Goal: Check status

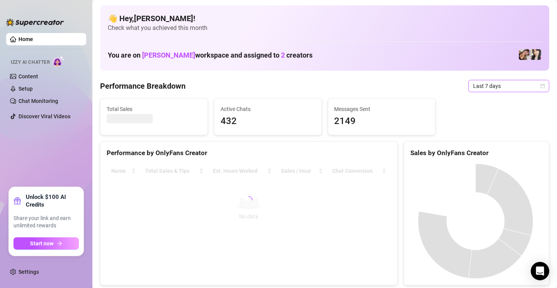
click at [540, 87] on icon "calendar" at bounding box center [542, 86] width 5 height 5
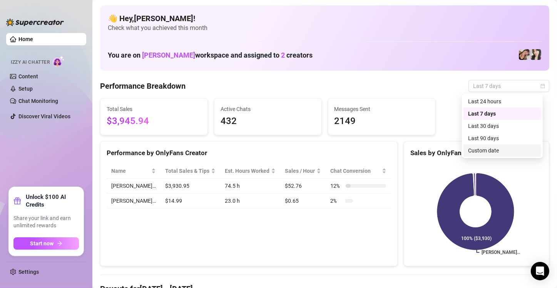
click at [494, 150] on div "Custom date" at bounding box center [502, 151] width 68 height 8
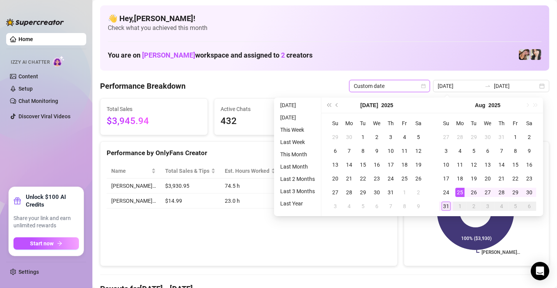
type input "[DATE]"
click at [445, 208] on div "31" at bounding box center [445, 206] width 9 height 9
click at [445, 208] on icon at bounding box center [475, 212] width 77 height 77
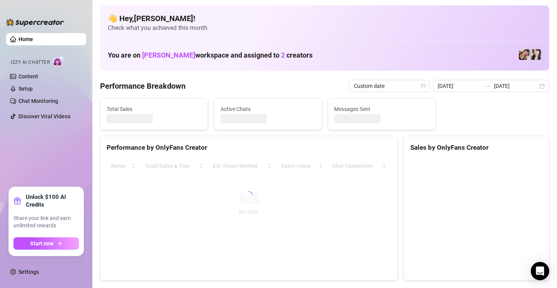
type input "[DATE]"
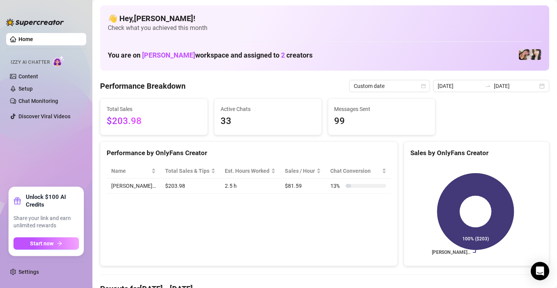
click at [150, 70] on div "👋 Hey, [PERSON_NAME] ! Check what you achieved this month You are on [PERSON_NA…" at bounding box center [324, 37] width 449 height 65
